Goal: Navigation & Orientation: Find specific page/section

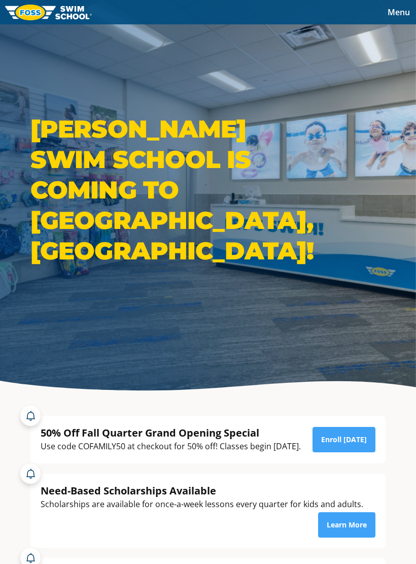
click at [393, 547] on div "Need-Based Scholarships Available Scholarships are available for once-a-week le…" at bounding box center [208, 505] width 406 height 84
click at [391, 552] on div "Open Intercom Messenger" at bounding box center [393, 541] width 27 height 27
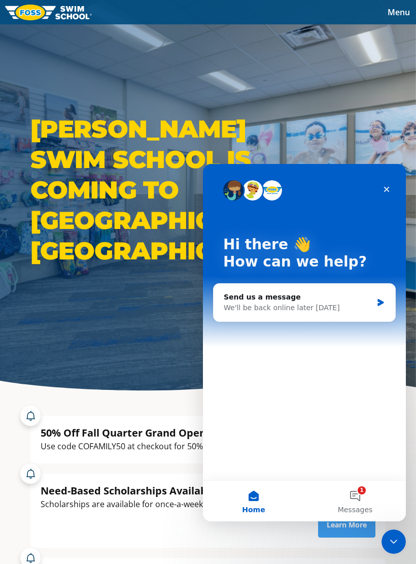
click at [399, 7] on span "Menu" at bounding box center [399, 12] width 22 height 11
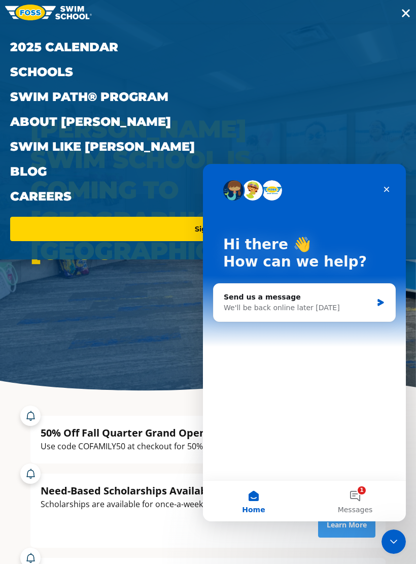
click at [410, 5] on button "Menu" at bounding box center [406, 12] width 20 height 14
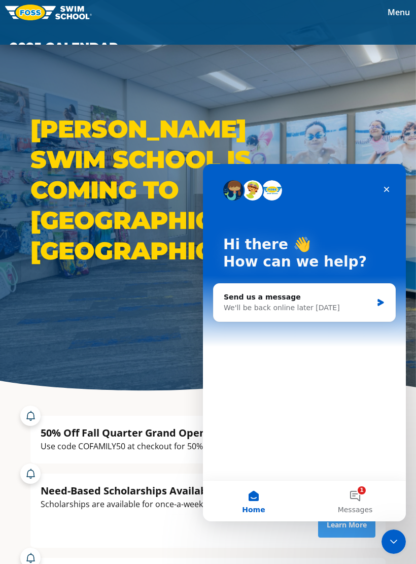
scroll to position [2, 0]
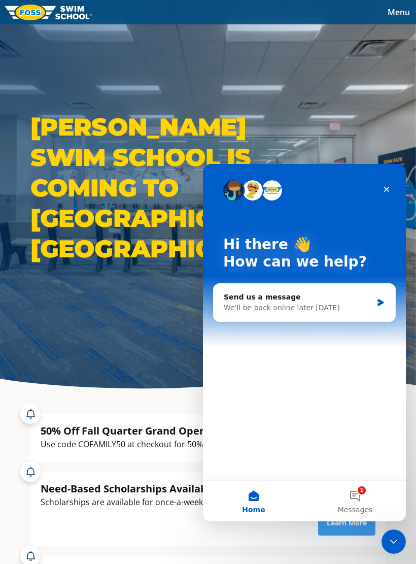
click at [395, 545] on div "Need-Based Scholarships Available Scholarships are available for once-a-week le…" at bounding box center [208, 503] width 406 height 84
click at [400, 0] on div "Menu 2025 Calendar Schools Swim Path® Program About [PERSON_NAME] Swim Like [PE…" at bounding box center [208, 12] width 416 height 24
click at [404, 1] on div "Menu 2025 Calendar Schools Swim Path® Program About [PERSON_NAME] Swim Like [PE…" at bounding box center [208, 12] width 416 height 24
click at [395, 8] on span "Menu" at bounding box center [399, 12] width 22 height 11
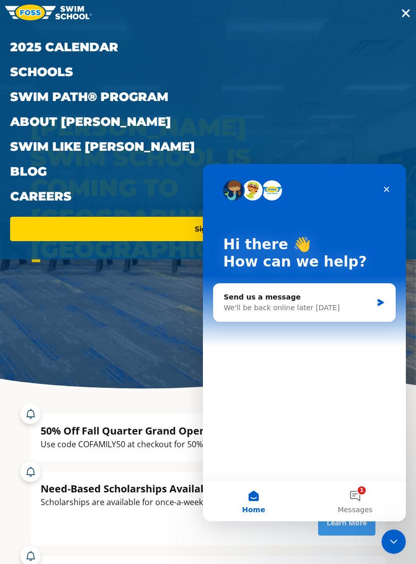
click at [394, 8] on div "Menu 2025 Calendar Schools Swim Path® Program About [PERSON_NAME] Swim Like [PE…" at bounding box center [208, 129] width 416 height 259
click at [403, 12] on span "Toggle navigation" at bounding box center [406, 13] width 8 height 8
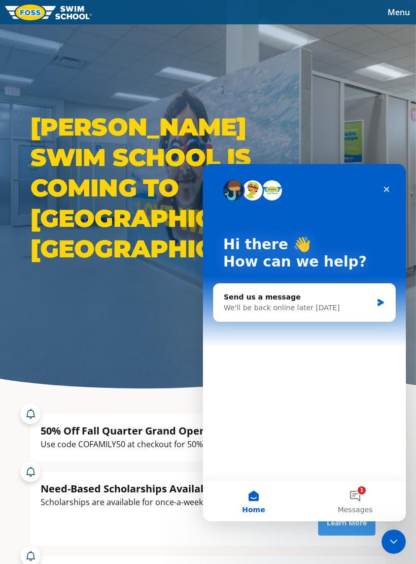
click at [399, 5] on button "Menu" at bounding box center [398, 12] width 34 height 15
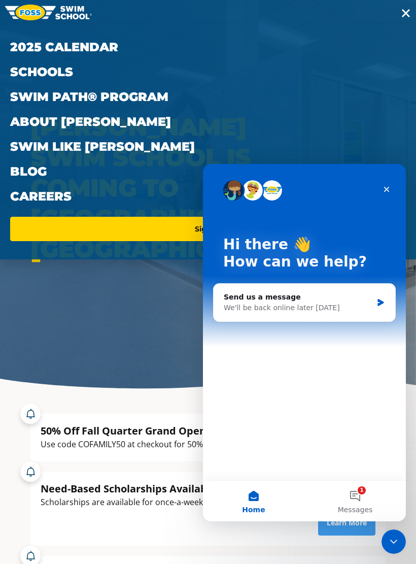
click at [392, 11] on div "Menu 2025 Calendar Schools Swim Path® Program About [PERSON_NAME] Swim Like [PE…" at bounding box center [208, 129] width 416 height 259
click at [398, 7] on button "Menu" at bounding box center [406, 12] width 20 height 14
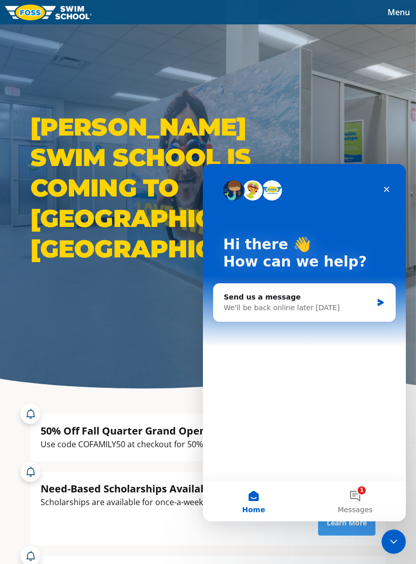
click at [398, 9] on span "Menu" at bounding box center [399, 12] width 22 height 11
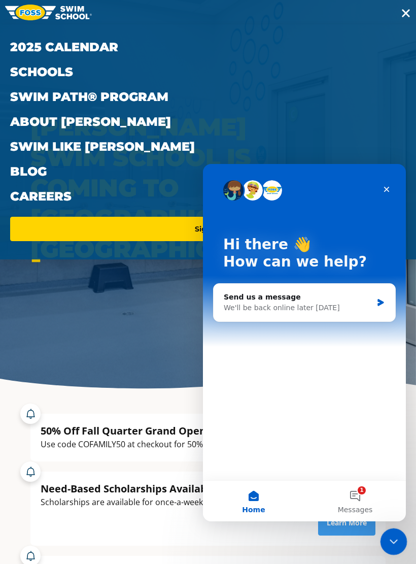
click at [396, 547] on div "Close Intercom Messenger" at bounding box center [392, 540] width 24 height 24
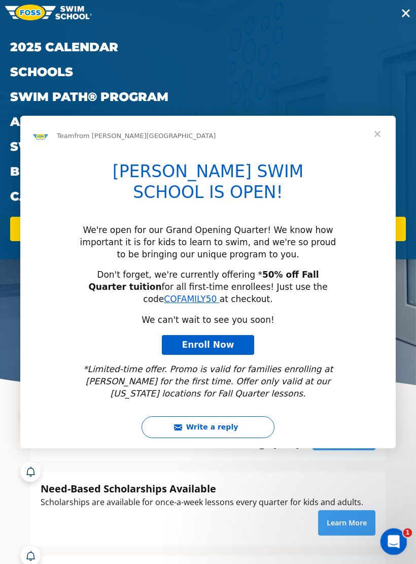
scroll to position [0, 0]
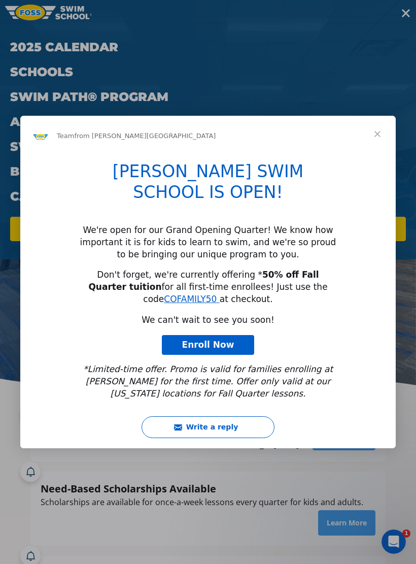
click at [409, 4] on div "Intercom messenger" at bounding box center [208, 282] width 416 height 564
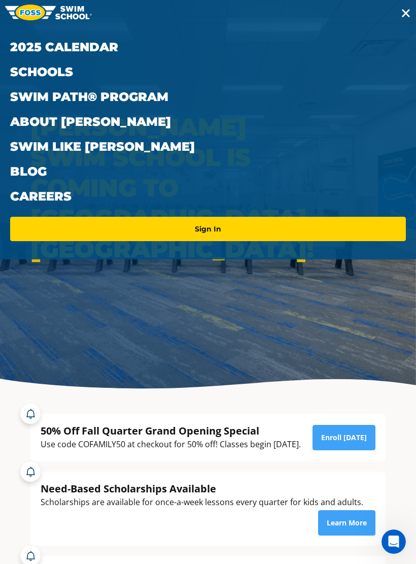
click at [396, 16] on button "Menu" at bounding box center [406, 12] width 20 height 14
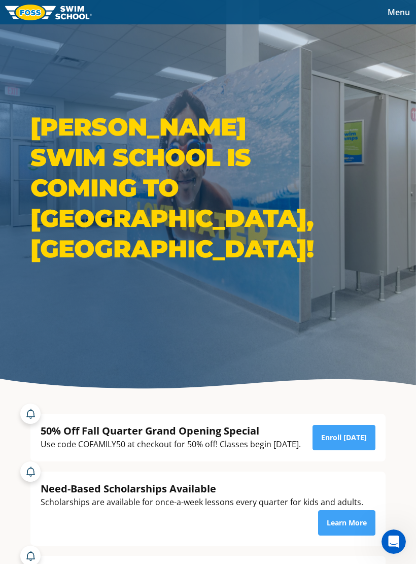
scroll to position [6, 0]
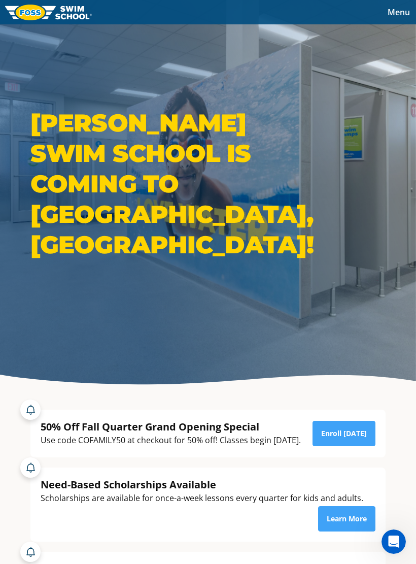
click at [31, 8] on img at bounding box center [48, 13] width 87 height 16
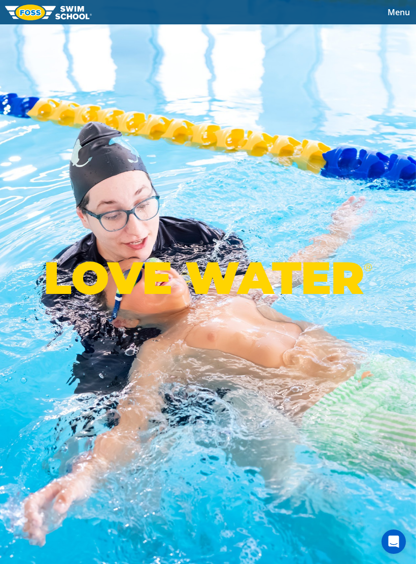
click at [393, 2] on div "Menu 2025 Calendar Schools Swim Path® Program About [PERSON_NAME] Swim Like [PE…" at bounding box center [208, 12] width 416 height 24
click at [388, 12] on span "Menu" at bounding box center [399, 12] width 22 height 11
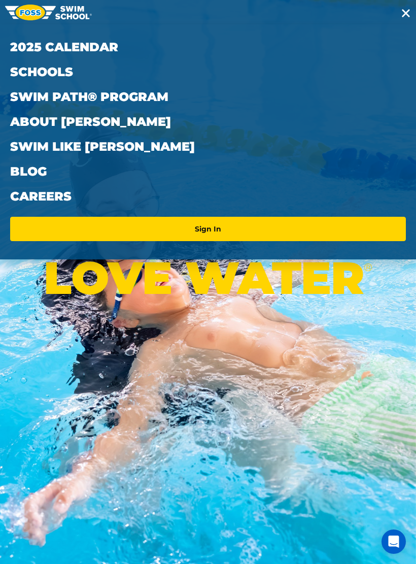
click at [398, 7] on button "Menu" at bounding box center [406, 12] width 20 height 14
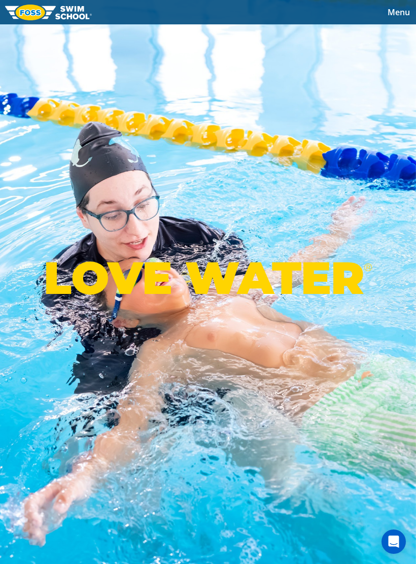
click at [396, 5] on button "Menu" at bounding box center [398, 12] width 34 height 15
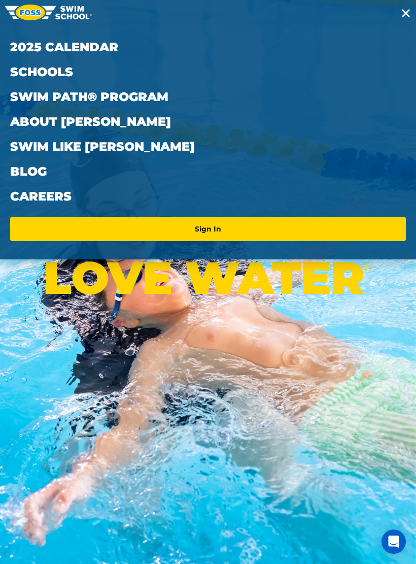
click at [396, 15] on button "Menu" at bounding box center [406, 12] width 20 height 14
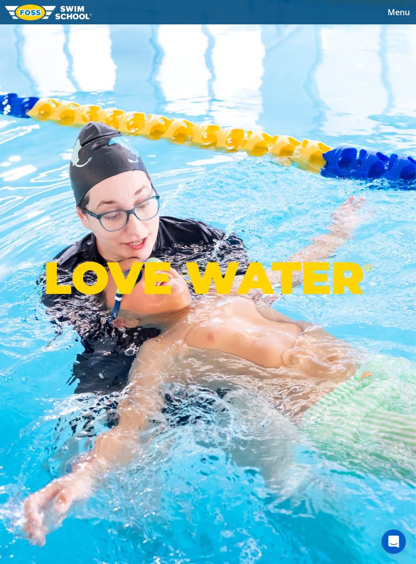
click at [401, 5] on button "Menu" at bounding box center [398, 12] width 34 height 15
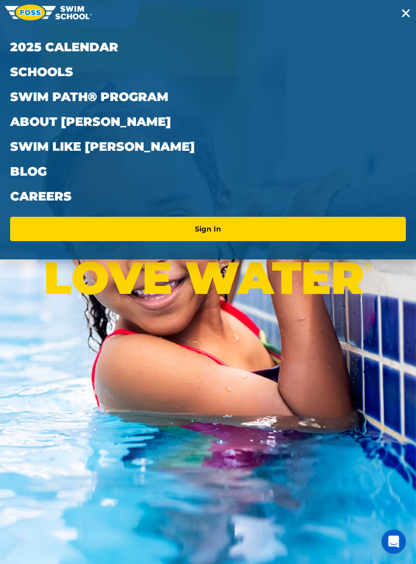
click at [396, 8] on button "Menu" at bounding box center [406, 12] width 20 height 14
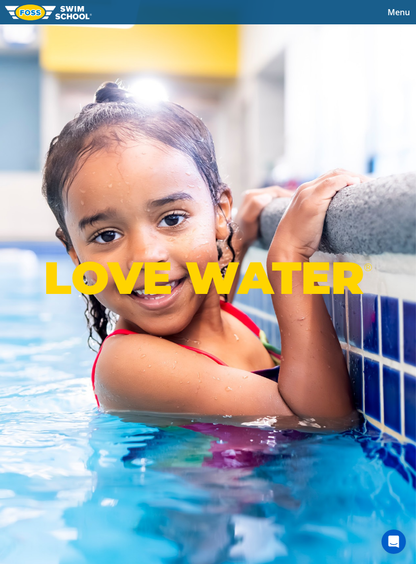
click at [400, 6] on button "Menu" at bounding box center [398, 12] width 34 height 15
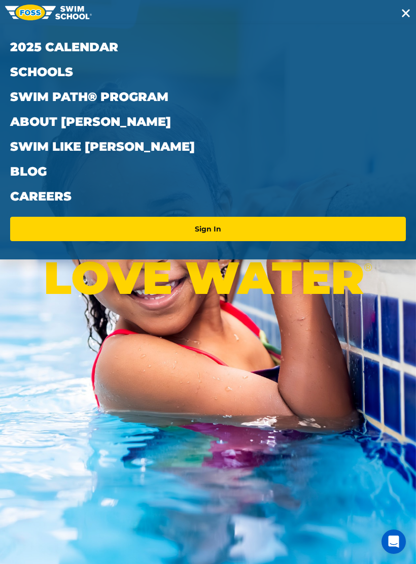
click at [397, 15] on button "Menu" at bounding box center [406, 12] width 20 height 14
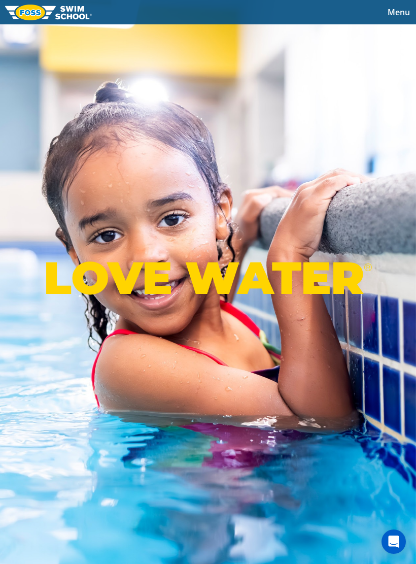
click at [391, 9] on span "Menu" at bounding box center [399, 12] width 22 height 11
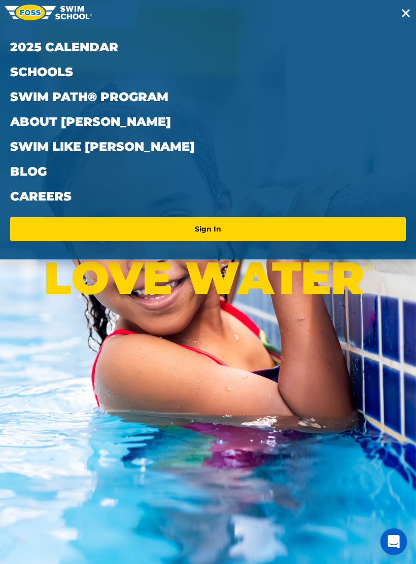
click at [397, 533] on div "Open Intercom Messenger" at bounding box center [393, 541] width 27 height 27
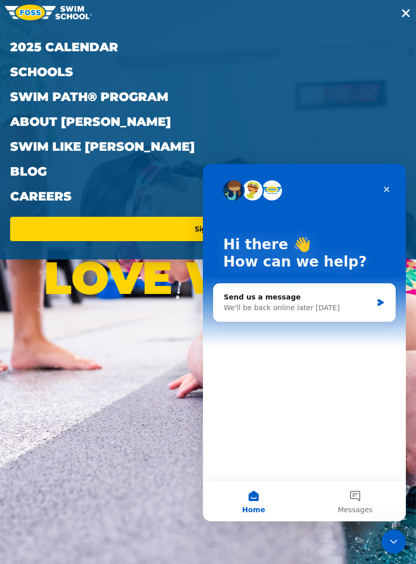
click at [383, 176] on div "Hi there 👋 How can we help?" at bounding box center [304, 255] width 183 height 183
click at [391, 172] on div "Hi there 👋 How can we help?" at bounding box center [304, 255] width 183 height 183
click at [381, 185] on div "Close" at bounding box center [386, 189] width 18 height 18
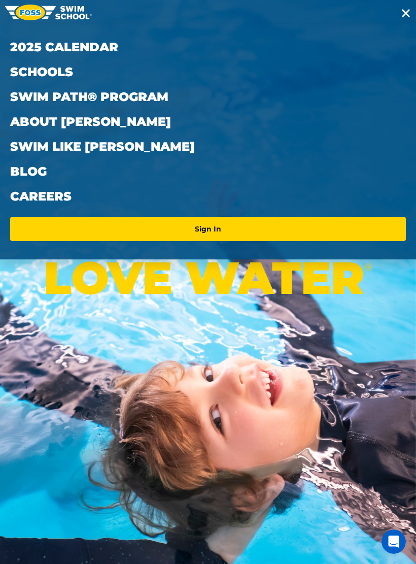
click at [404, 6] on button "Menu" at bounding box center [406, 12] width 20 height 14
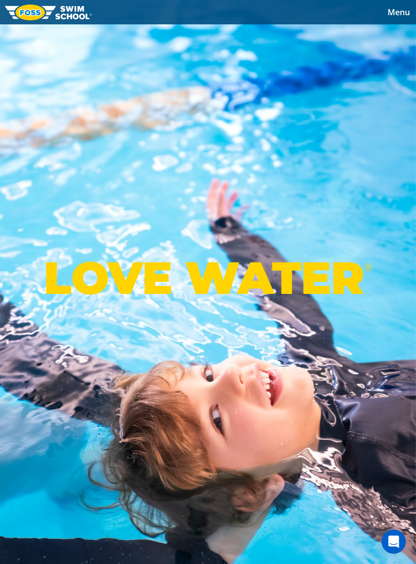
click at [403, 562] on div "LOVE WATER ®" at bounding box center [208, 282] width 416 height 564
